Goal: Information Seeking & Learning: Check status

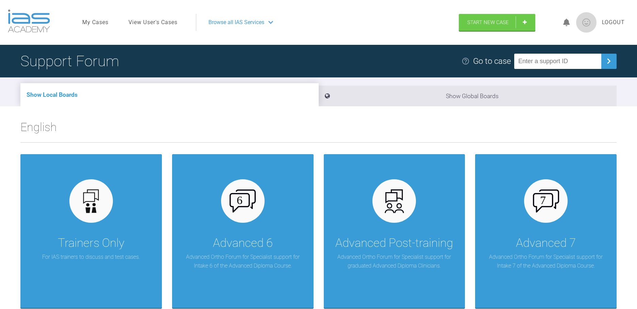
click at [166, 25] on link "View User's Cases" at bounding box center [152, 22] width 49 height 9
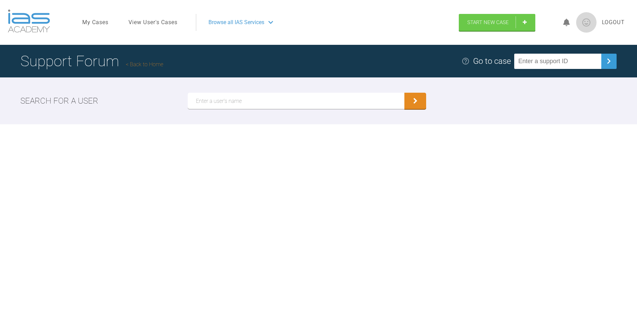
click at [224, 98] on input "text" at bounding box center [296, 101] width 217 height 16
type input "[PERSON_NAME]"
click at [404, 93] on button "submit" at bounding box center [415, 101] width 22 height 16
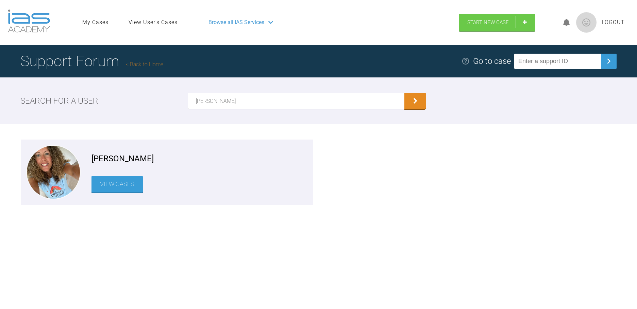
click at [122, 184] on link "View Cases" at bounding box center [116, 184] width 51 height 17
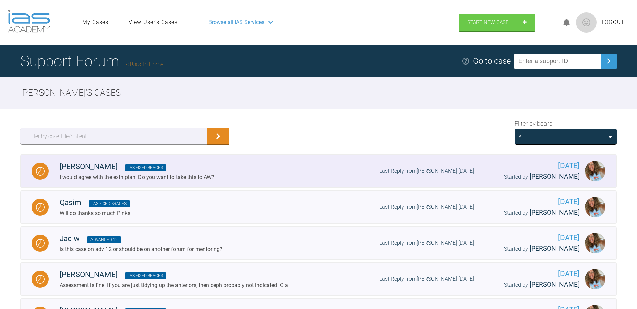
click at [125, 171] on span "IAS Fixed Braces" at bounding box center [145, 168] width 41 height 7
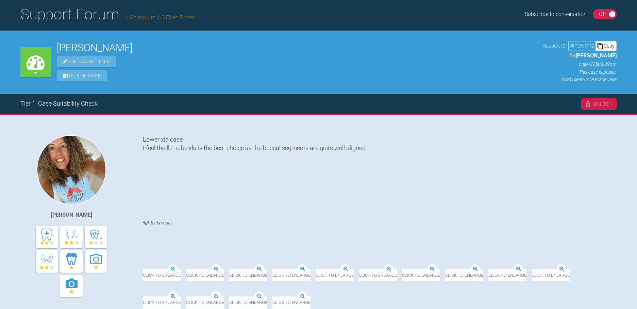
scroll to position [193, 0]
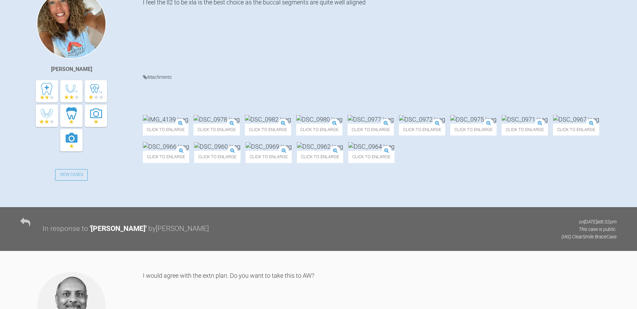
click at [240, 115] on img at bounding box center [216, 119] width 46 height 8
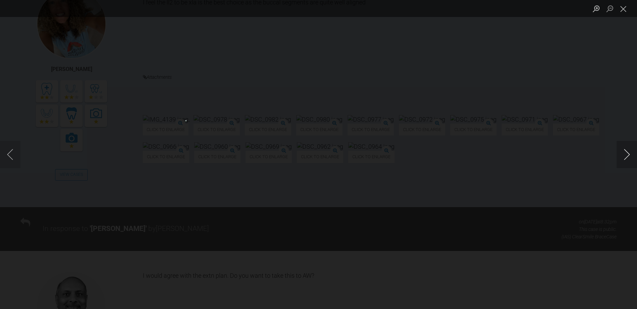
click at [625, 153] on button "Next image" at bounding box center [626, 154] width 20 height 27
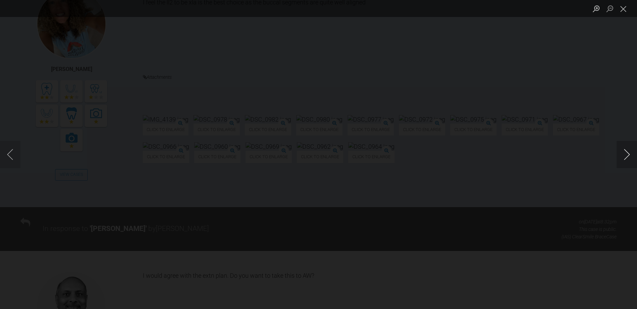
click at [625, 153] on button "Next image" at bounding box center [626, 154] width 20 height 27
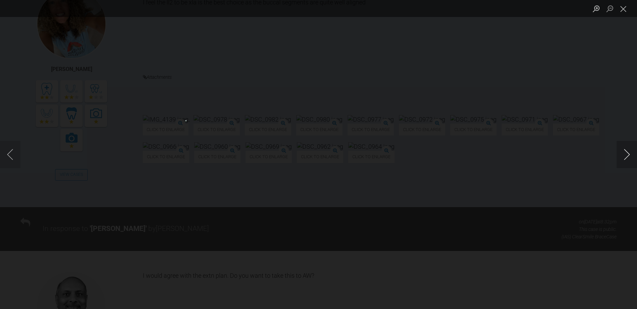
click at [625, 153] on button "Next image" at bounding box center [626, 154] width 20 height 27
click at [621, 8] on button "Close lightbox" at bounding box center [623, 9] width 14 height 12
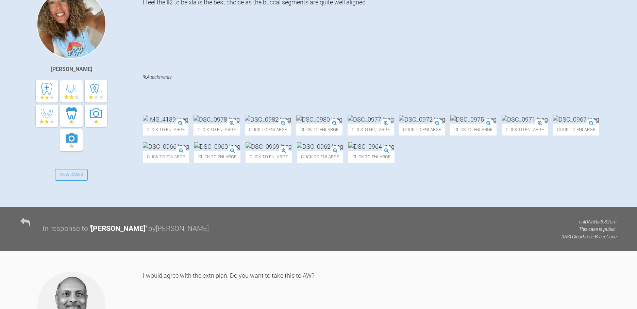
scroll to position [0, 0]
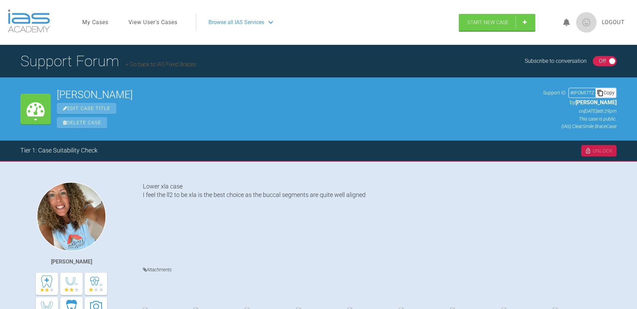
click at [501, 308] on img at bounding box center [524, 312] width 46 height 8
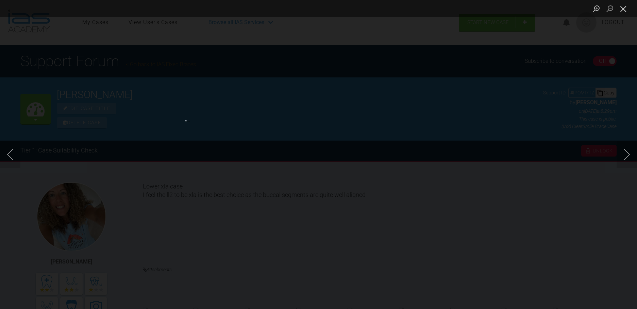
click at [624, 8] on button "Close lightbox" at bounding box center [623, 9] width 14 height 12
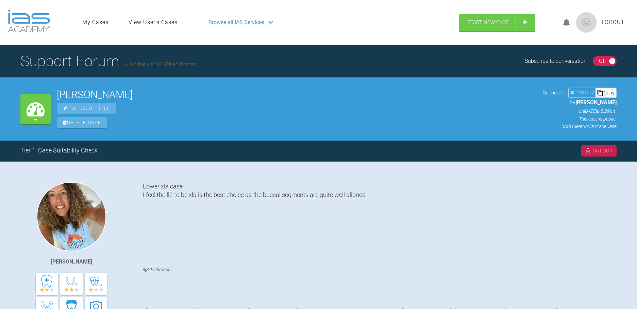
scroll to position [193, 0]
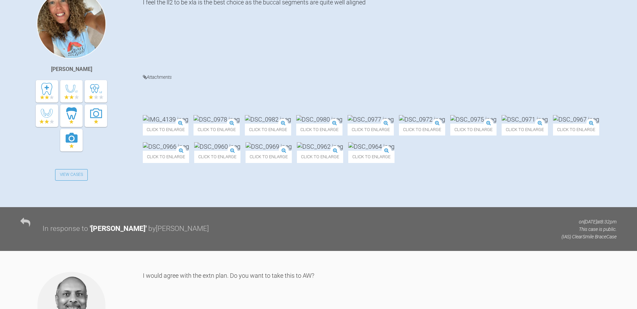
click at [297, 151] on img at bounding box center [320, 146] width 46 height 8
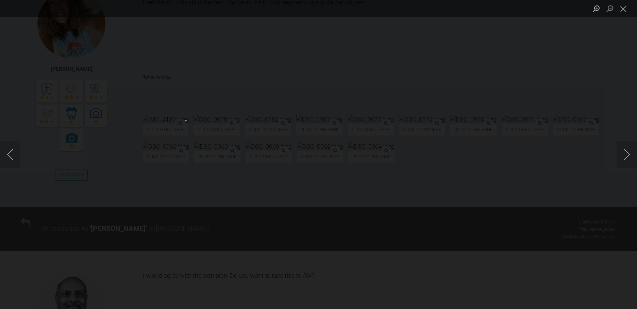
click at [627, 11] on button "Close lightbox" at bounding box center [623, 9] width 14 height 12
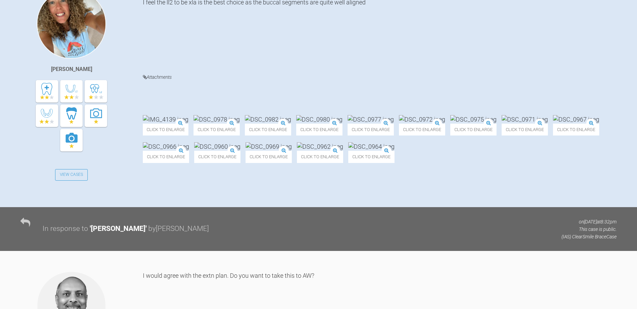
scroll to position [0, 0]
